Goal: Information Seeking & Learning: Learn about a topic

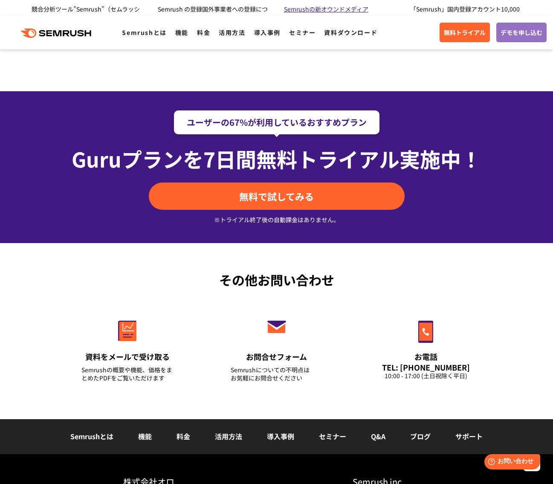
scroll to position [3158, 0]
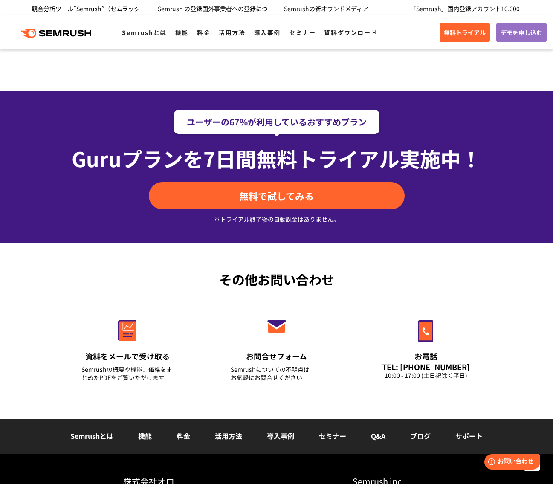
click at [419, 431] on link "ブログ" at bounding box center [420, 436] width 20 height 10
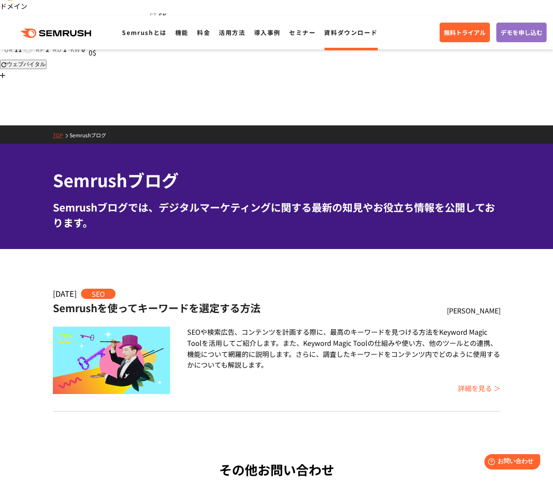
scroll to position [23, 0]
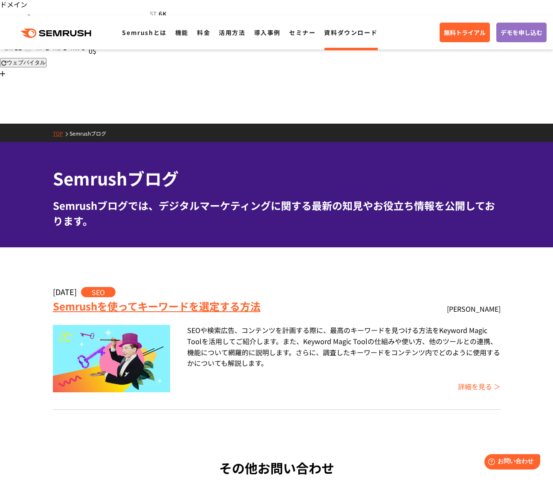
click at [152, 299] on link "Semrushを使ってキーワードを選定する方法" at bounding box center [157, 306] width 208 height 15
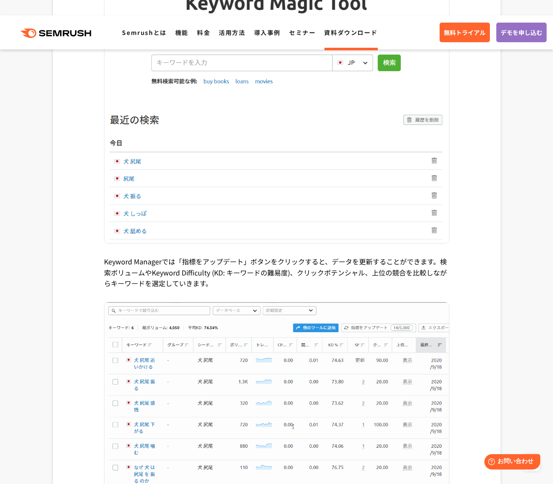
scroll to position [1589, 0]
